Goal: Task Accomplishment & Management: Use online tool/utility

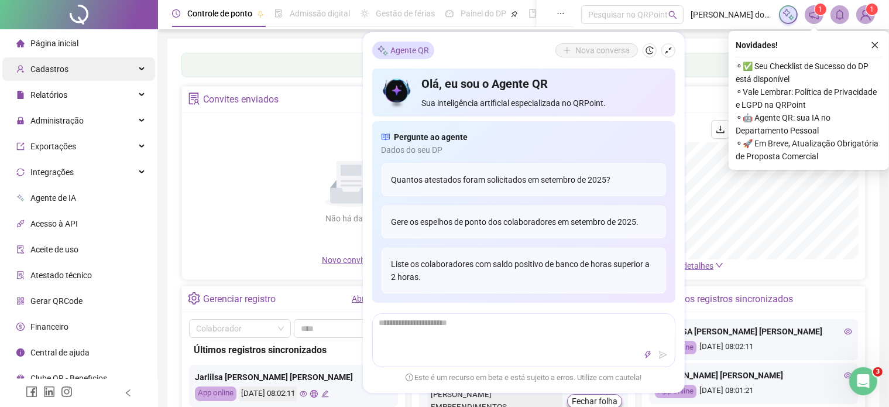
click at [146, 69] on div "Cadastros" at bounding box center [78, 68] width 153 height 23
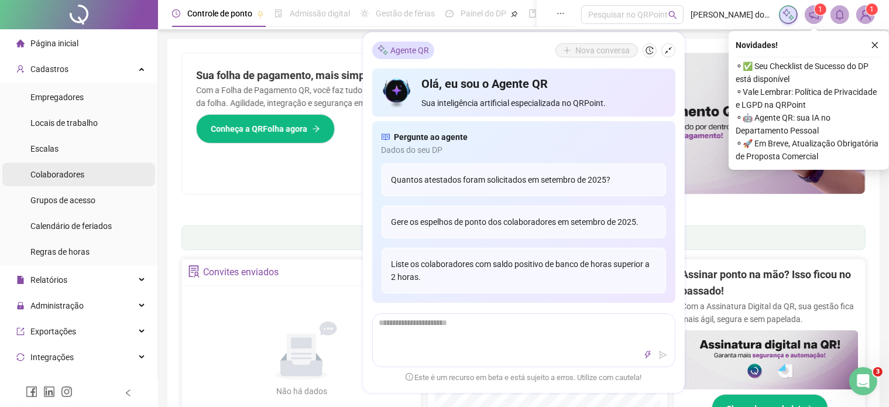
click at [64, 170] on span "Colaboradores" at bounding box center [57, 174] width 54 height 9
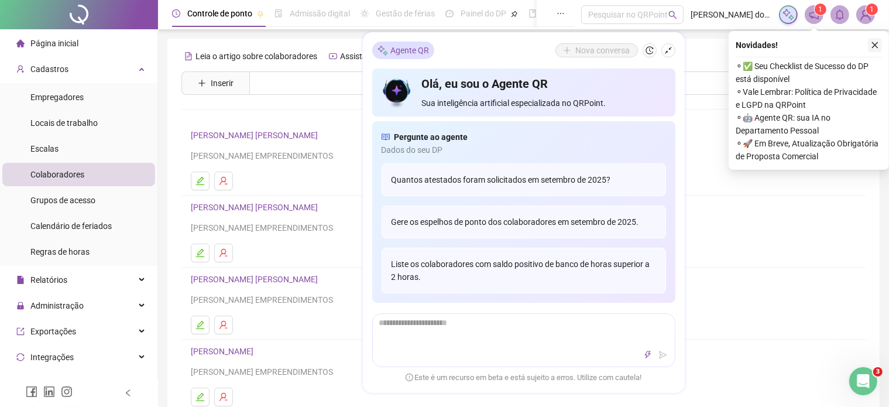
click at [874, 45] on icon "close" at bounding box center [875, 45] width 8 height 8
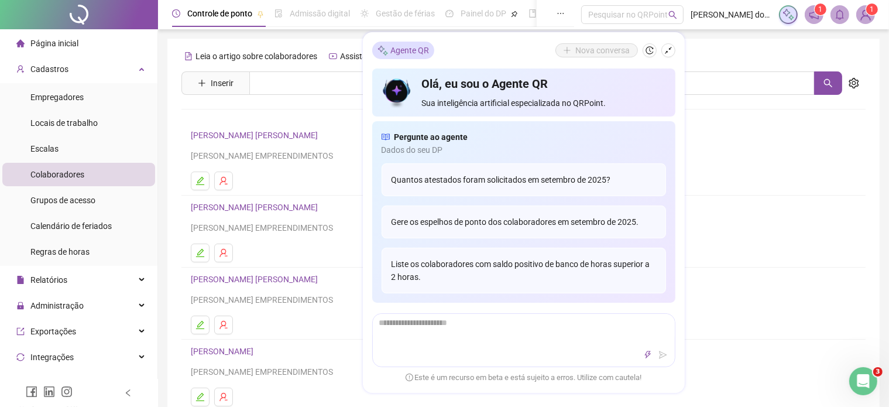
scroll to position [410, 0]
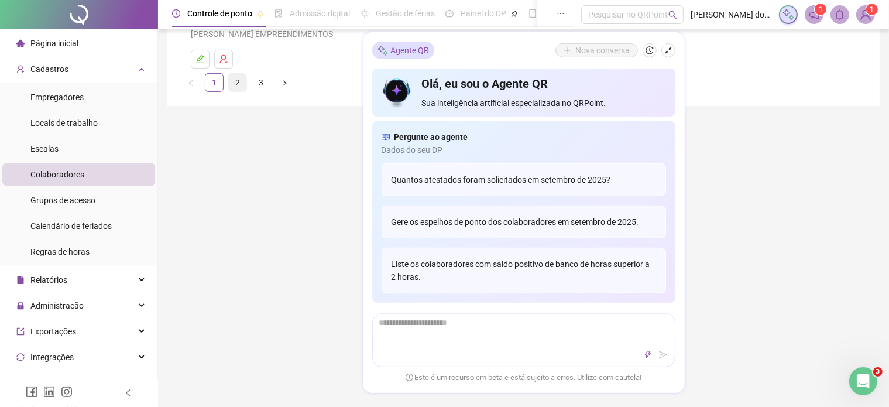
click at [239, 83] on link "2" at bounding box center [238, 83] width 18 height 18
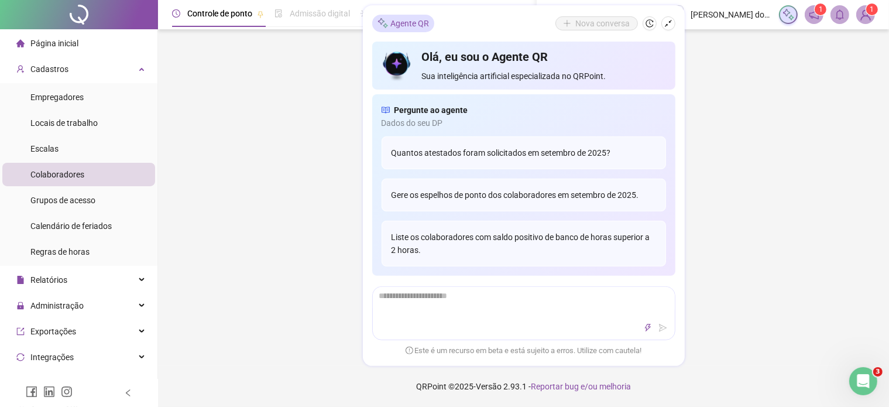
scroll to position [266, 0]
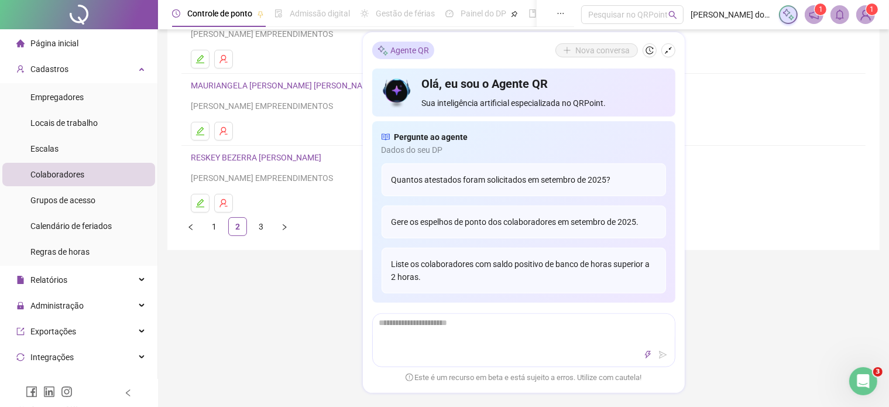
click at [246, 155] on link "RESKEY BEZERRA [PERSON_NAME]" at bounding box center [258, 157] width 134 height 9
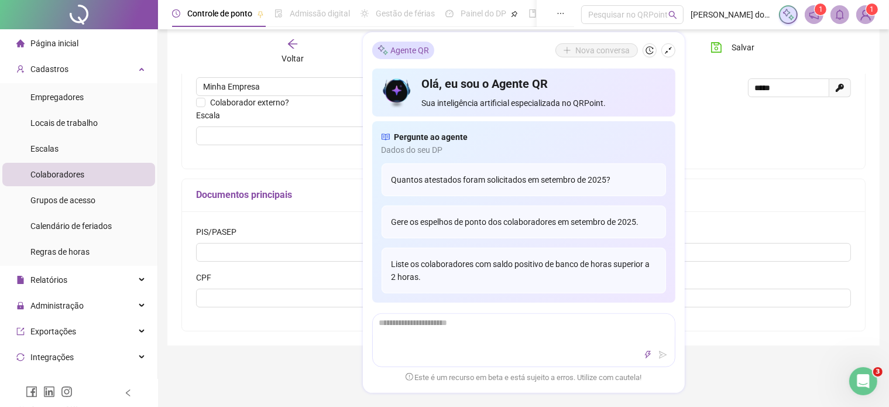
scroll to position [170, 0]
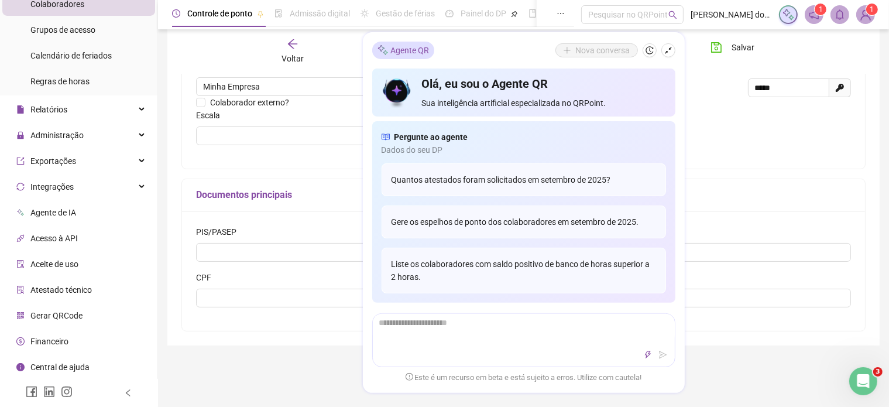
click at [52, 313] on span "Gerar QRCode" at bounding box center [56, 315] width 52 height 9
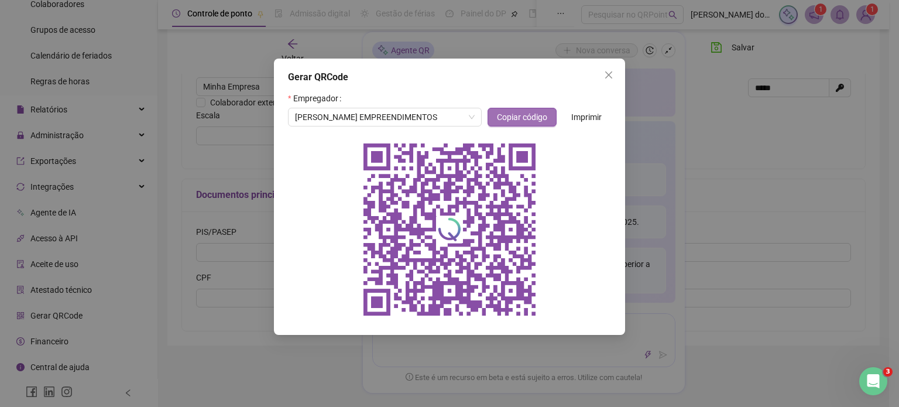
click at [528, 108] on button "Copiar código" at bounding box center [522, 117] width 69 height 19
click at [606, 78] on icon "close" at bounding box center [608, 74] width 7 height 7
